Goal: Task Accomplishment & Management: Use online tool/utility

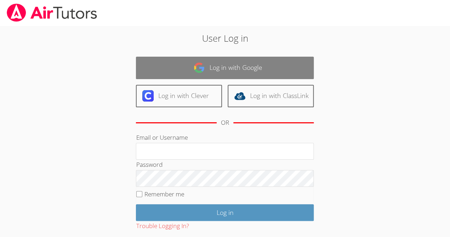
click at [260, 66] on link "Log in with Google" at bounding box center [225, 68] width 178 height 22
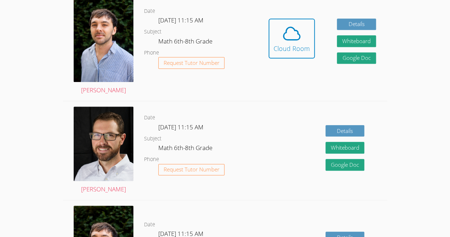
scroll to position [219, 0]
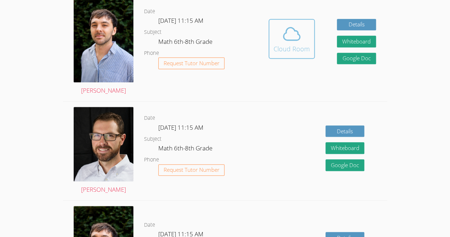
click at [284, 53] on div "Cloud Room" at bounding box center [292, 49] width 36 height 10
click at [283, 44] on icon at bounding box center [292, 34] width 20 height 20
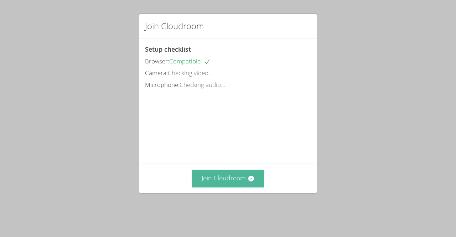
click at [227, 185] on button "Join Cloudroom" at bounding box center [228, 177] width 73 height 17
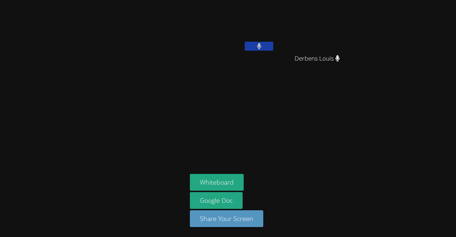
click at [218, 11] on video at bounding box center [232, 27] width 85 height 48
click at [221, 182] on button "Whiteboard" at bounding box center [217, 182] width 54 height 17
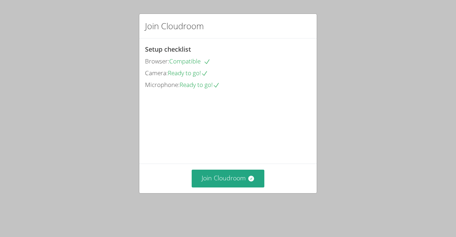
click at [180, 178] on div "Join Cloudroom" at bounding box center [227, 177] width 177 height 29
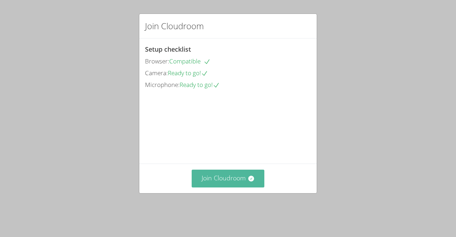
click at [192, 187] on button "Join Cloudroom" at bounding box center [228, 177] width 73 height 17
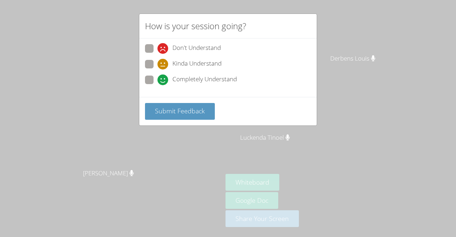
click at [157, 85] on span at bounding box center [157, 85] width 0 height 0
click at [157, 80] on input "Completely Understand" at bounding box center [160, 78] width 6 height 6
radio input "true"
click at [115, 134] on div "How is your session going? Don't Understand Kinda Understand Completely Underst…" at bounding box center [228, 118] width 456 height 237
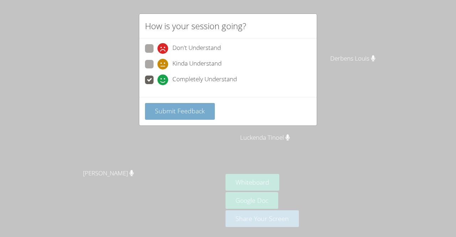
click at [166, 114] on button "Submit Feedback" at bounding box center [180, 111] width 70 height 17
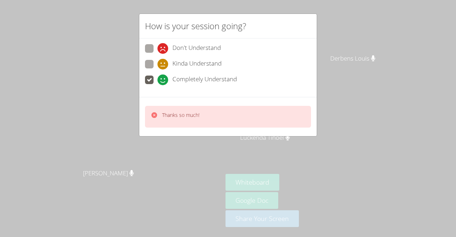
click at [119, 155] on div "How is your session going? Don't Understand Kinda Understand Completely Underst…" at bounding box center [228, 118] width 456 height 237
click at [106, 167] on div "How is your session going? Don't Understand Kinda Understand Completely Underst…" at bounding box center [228, 118] width 456 height 237
click at [103, 174] on div "How is your session going? Don't Understand Kinda Understand Completely Underst…" at bounding box center [228, 118] width 456 height 237
click at [60, 149] on div "How is your session going? Don't Understand Kinda Understand Completely Underst…" at bounding box center [228, 118] width 456 height 237
click at [88, 153] on div "How is your session going? Don't Understand Kinda Understand Completely Underst…" at bounding box center [228, 118] width 456 height 237
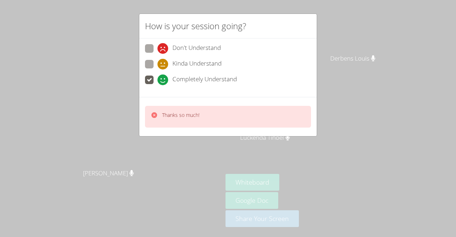
click at [110, 128] on div "How is your session going? Don't Understand Kinda Understand Completely Underst…" at bounding box center [228, 118] width 456 height 237
click at [109, 128] on div "How is your session going? Don't Understand Kinda Understand Completely Underst…" at bounding box center [228, 118] width 456 height 237
click at [116, 122] on div "How is your session going? Don't Understand Kinda Understand Completely Underst…" at bounding box center [228, 118] width 456 height 237
